Goal: Browse casually

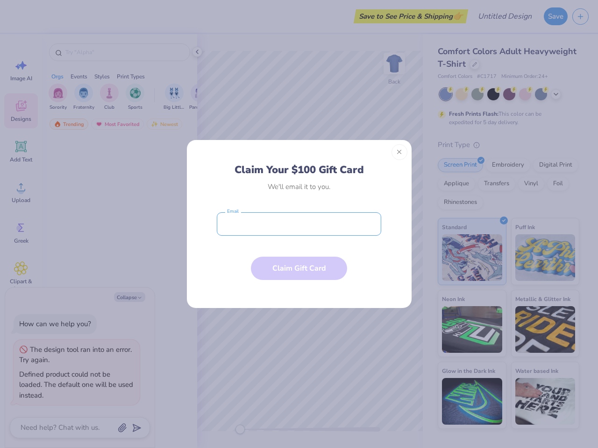
click at [299, 224] on input "email" at bounding box center [299, 223] width 164 height 23
click at [399, 152] on button "Close" at bounding box center [399, 152] width 16 height 16
